Goal: Transaction & Acquisition: Purchase product/service

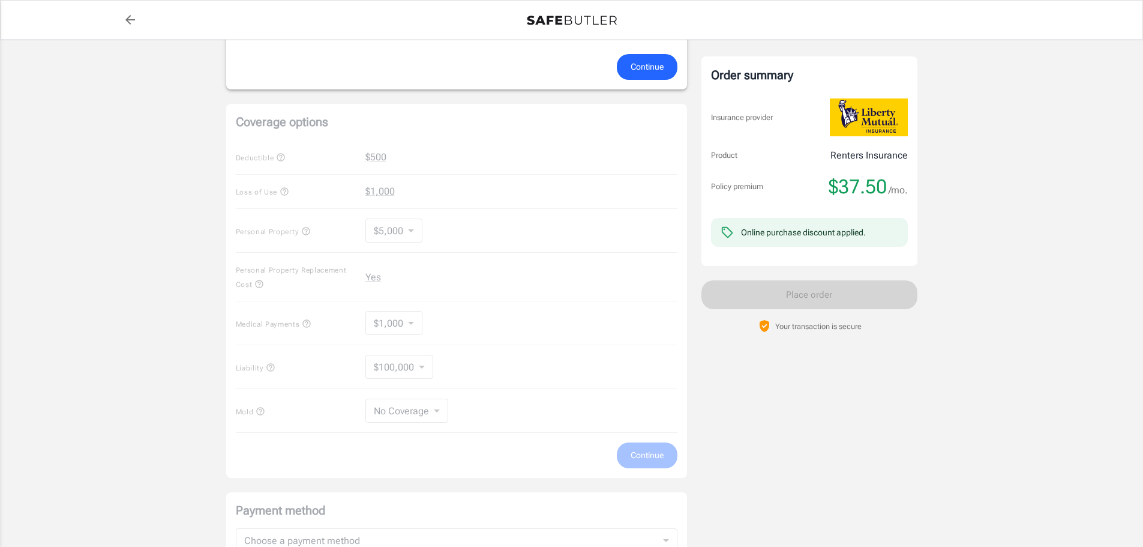
scroll to position [332, 0]
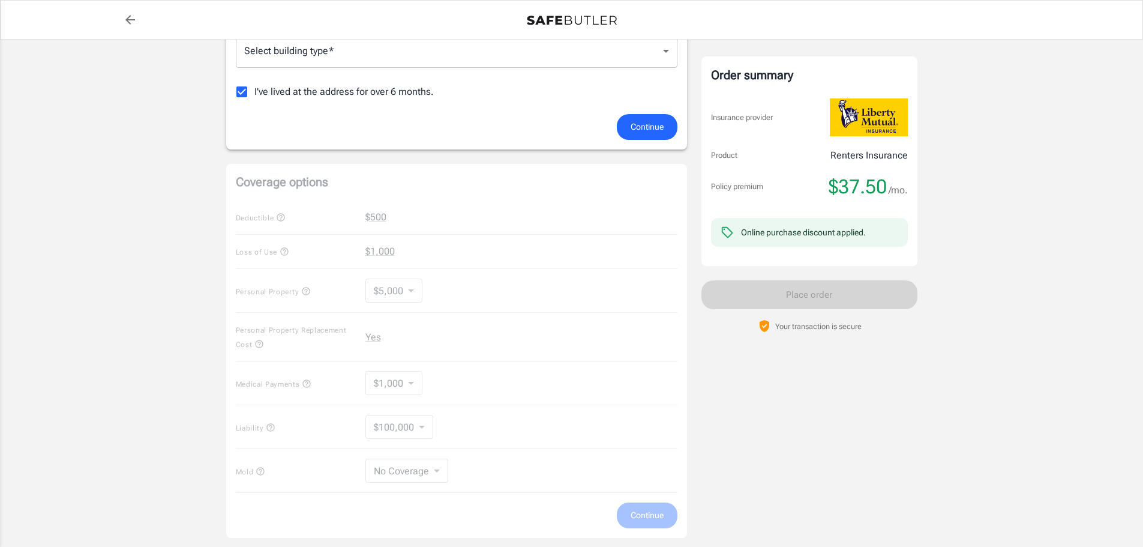
click at [377, 217] on div "Coverage options Deductible $500 Loss of Use $1,000 Personal Property $5,000 50…" at bounding box center [456, 351] width 461 height 374
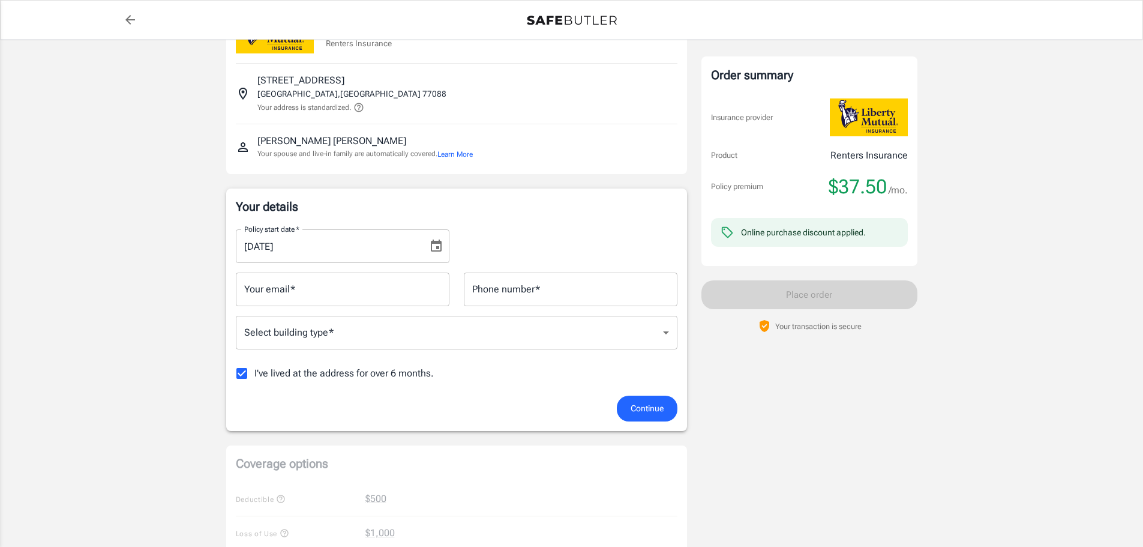
scroll to position [120, 0]
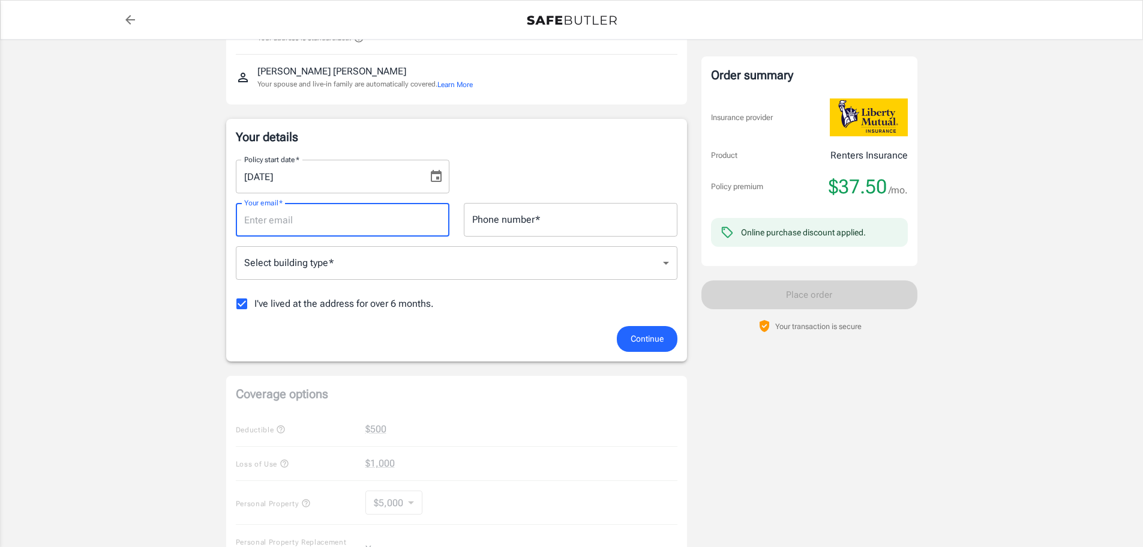
click at [403, 232] on input "Your email   *" at bounding box center [343, 220] width 214 height 34
paste input "731) 277-1149"
type input "731) 277-1149"
click at [559, 226] on input "Phone number   *" at bounding box center [571, 220] width 214 height 34
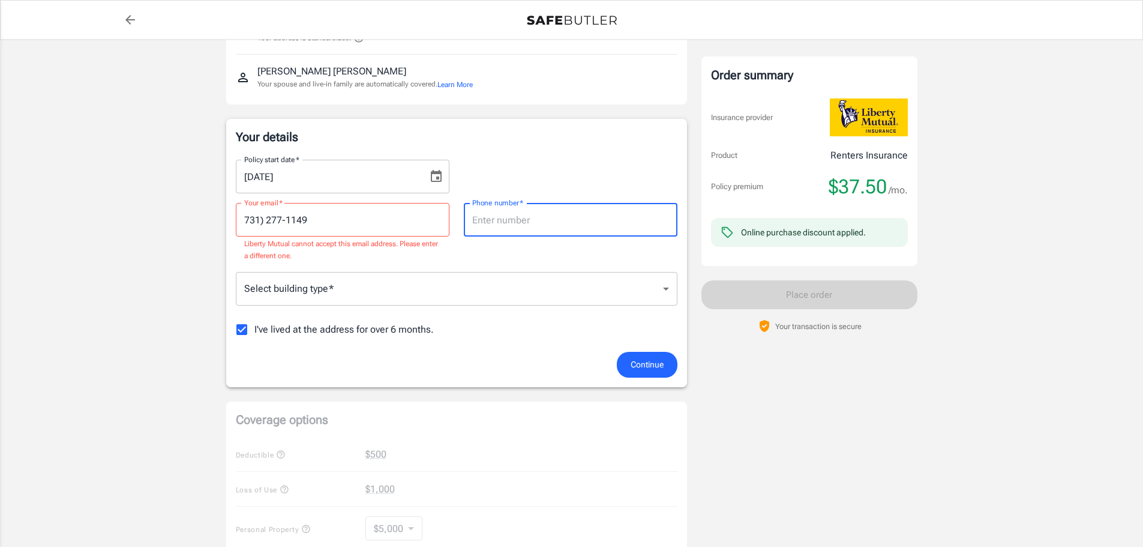
paste input "731) 277-1149"
click at [493, 218] on input "731) 277-1149" at bounding box center [571, 220] width 214 height 34
click at [607, 230] on input "731277-1149" at bounding box center [571, 220] width 214 height 34
click at [509, 219] on input "731277-1149" at bounding box center [571, 220] width 214 height 34
type input "7312771149"
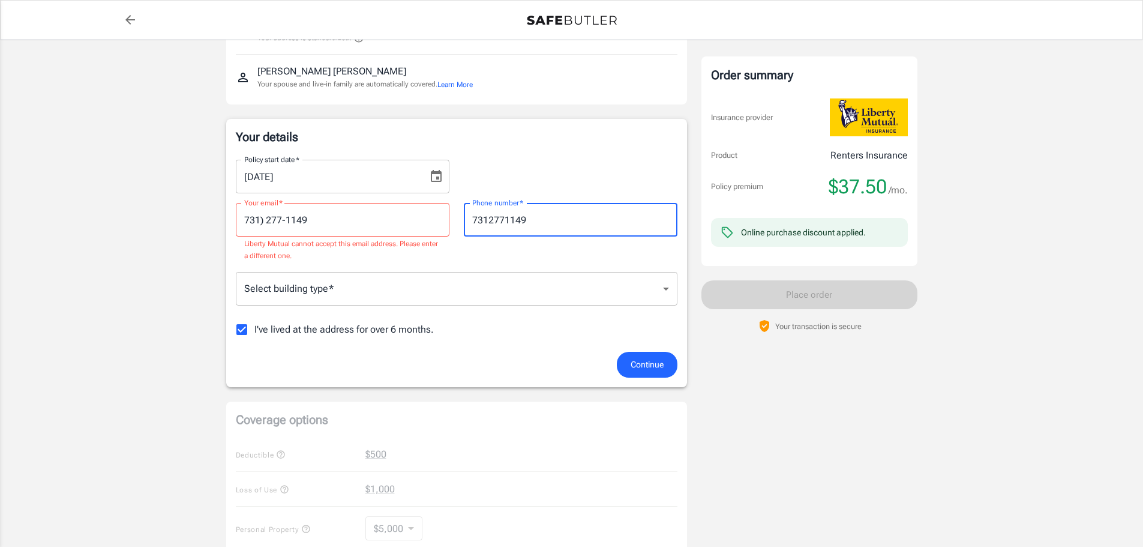
click at [637, 178] on div "Policy start date   * [DATE] Policy start date   *" at bounding box center [457, 171] width 456 height 43
drag, startPoint x: 247, startPoint y: 209, endPoint x: 239, endPoint y: 214, distance: 9.4
click at [239, 214] on input "731) 277-1149" at bounding box center [343, 220] width 214 height 34
type input "[PERSON_NAME]"
drag, startPoint x: 286, startPoint y: 222, endPoint x: 193, endPoint y: 222, distance: 93.0
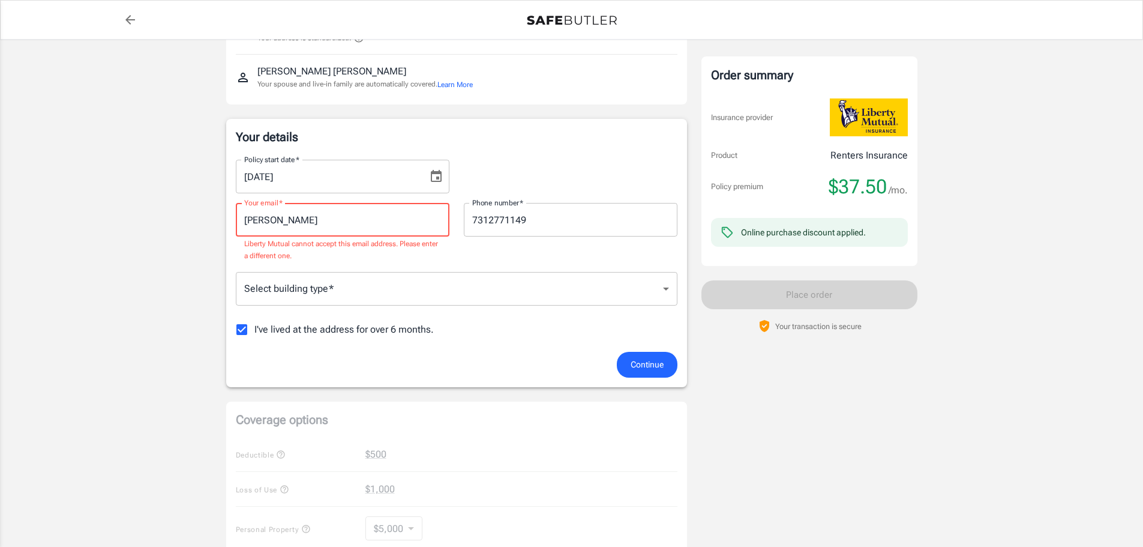
click at [195, 221] on div "Policy premium $ 37.50 /mo Liberty Mutual Renters Insurance [STREET_ADDRESS] Yo…" at bounding box center [571, 460] width 1143 height 1080
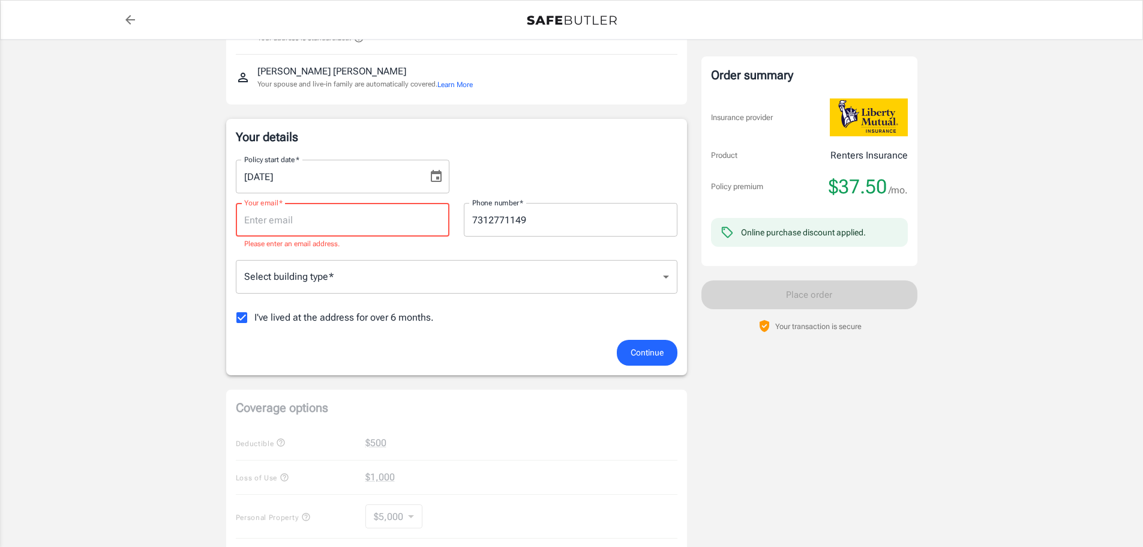
paste input "[EMAIL_ADDRESS][DOMAIN_NAME]"
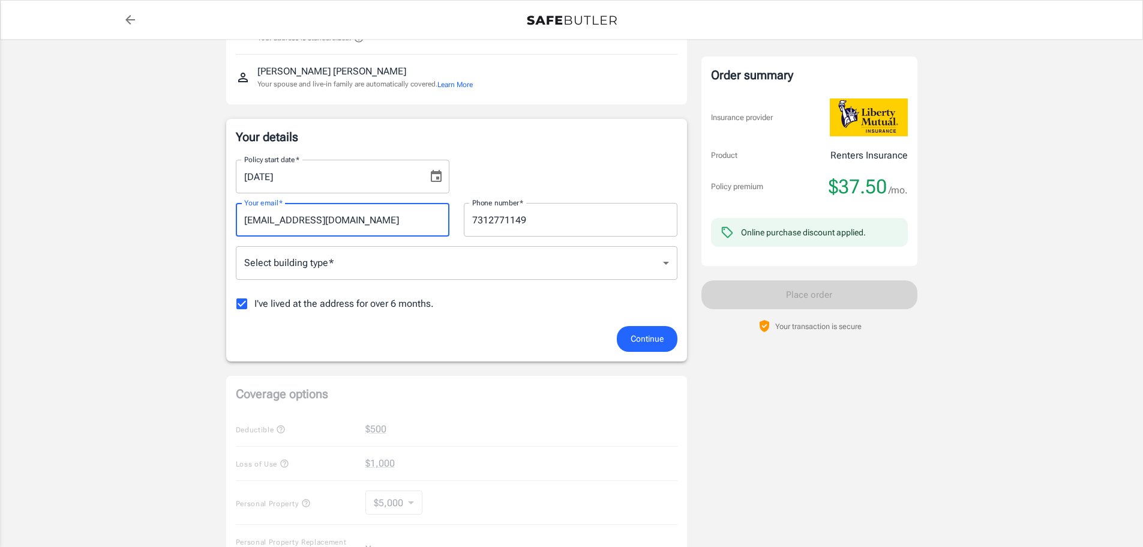
click at [249, 221] on input "[EMAIL_ADDRESS][DOMAIN_NAME]" at bounding box center [343, 220] width 214 height 34
type input "[EMAIL_ADDRESS][DOMAIN_NAME]"
click at [350, 254] on body "Policy premium $ 37.50 /mo Liberty Mutual Renters Insurance [STREET_ADDRESS] Yo…" at bounding box center [571, 469] width 1143 height 1178
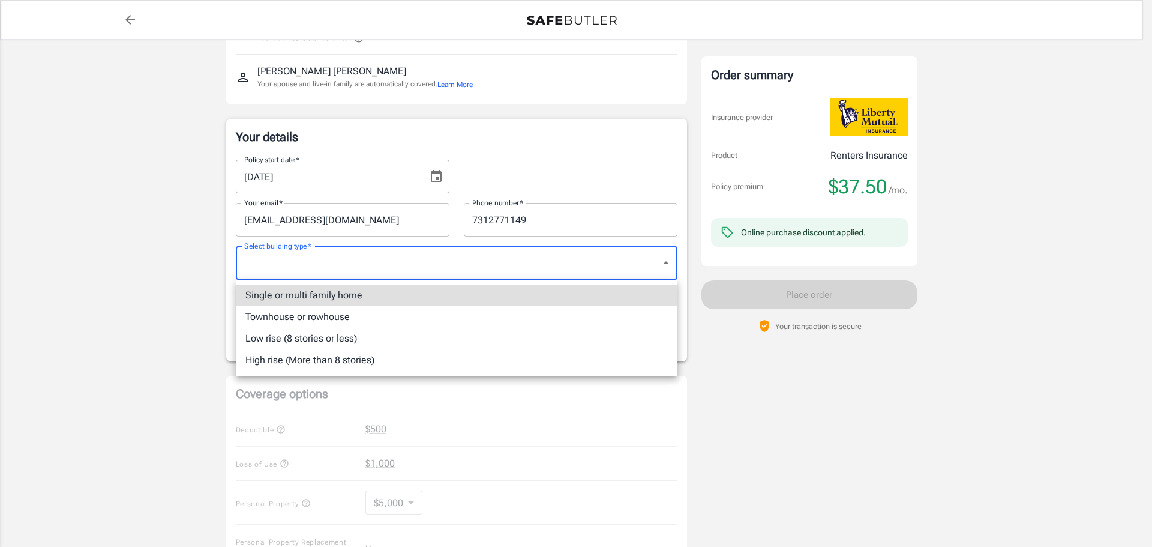
click at [376, 298] on li "Single or multi family home" at bounding box center [457, 295] width 442 height 22
type input "singlefamily"
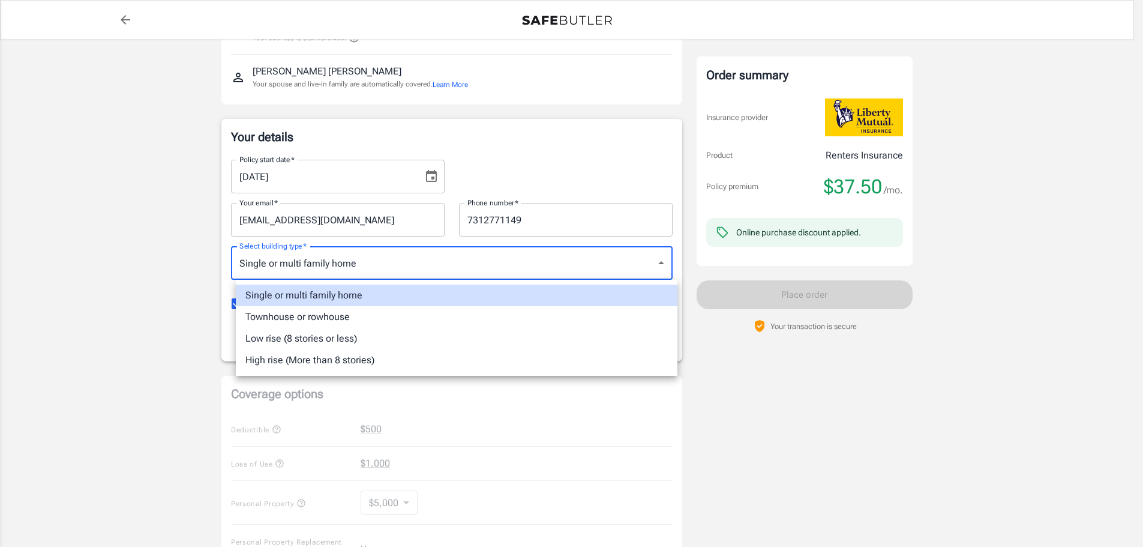
click at [414, 264] on body "Policy premium $ 37.50 /mo Liberty Mutual Renters Insurance [STREET_ADDRESS] Yo…" at bounding box center [571, 469] width 1143 height 1178
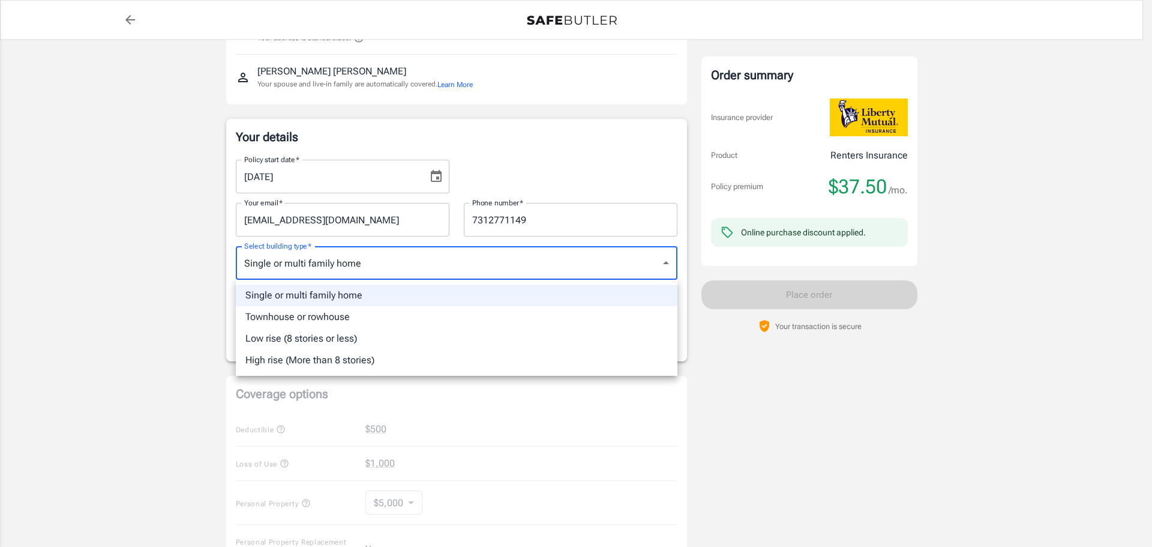
click at [387, 294] on li "Single or multi family home" at bounding box center [457, 295] width 442 height 22
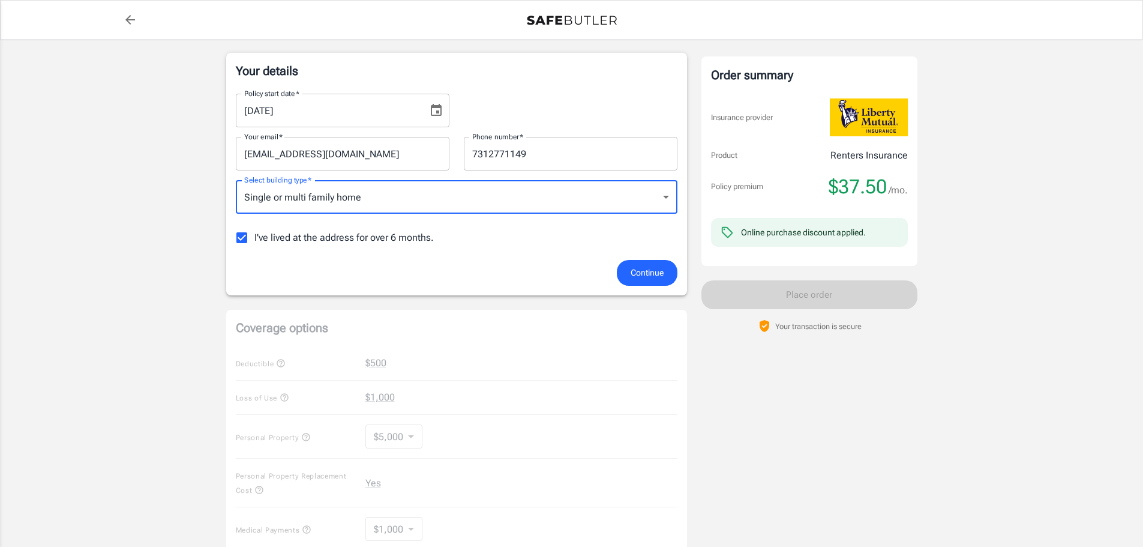
scroll to position [152, 0]
